Goal: Transaction & Acquisition: Purchase product/service

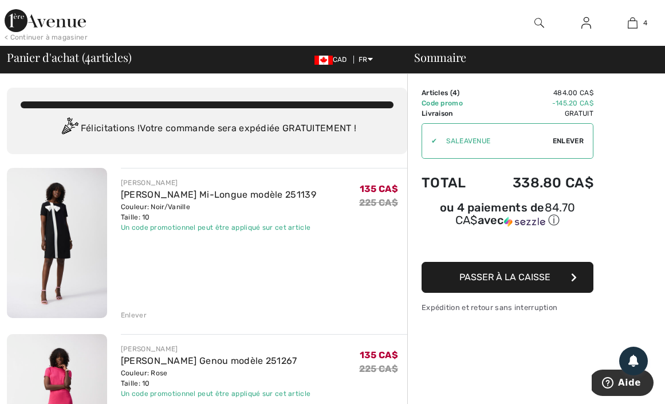
click at [67, 29] on img at bounding box center [45, 20] width 81 height 23
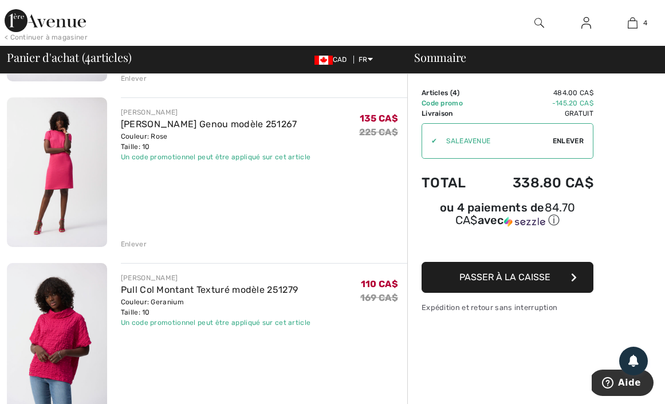
scroll to position [314, 0]
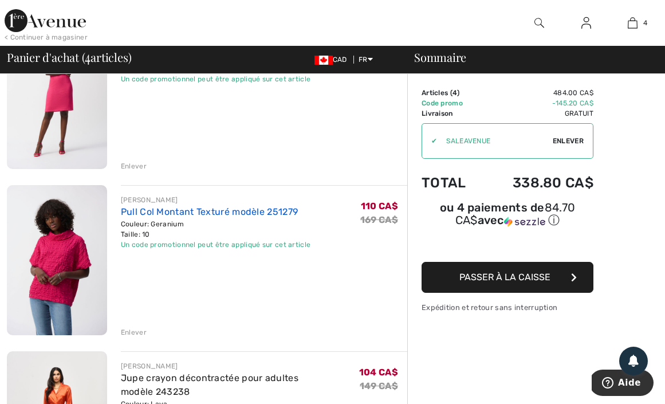
click at [198, 210] on link "Pull Col Montant Texturé modèle 251279" at bounding box center [209, 211] width 177 height 11
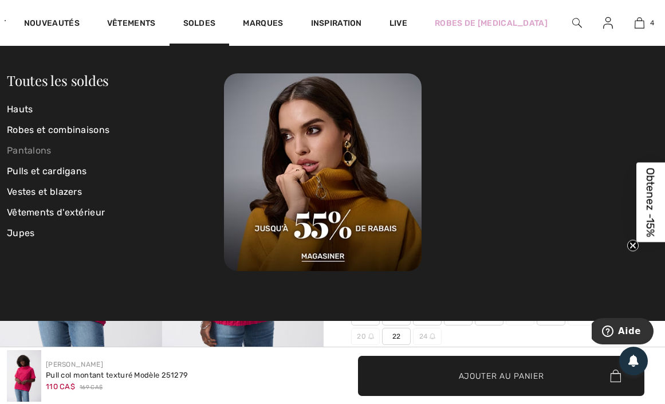
click at [45, 150] on link "Pantalons" at bounding box center [115, 150] width 217 height 21
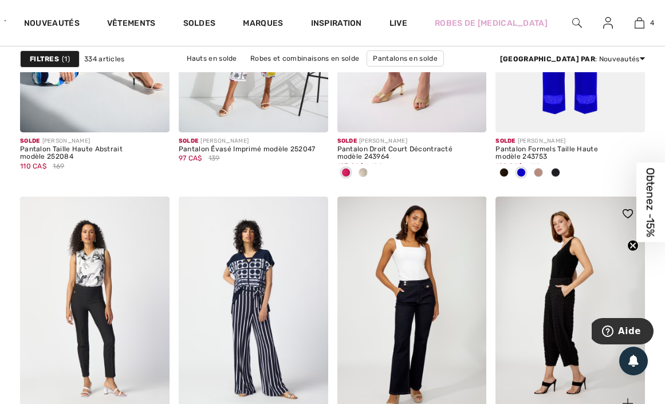
scroll to position [4387, 0]
